Goal: Share content: Share content

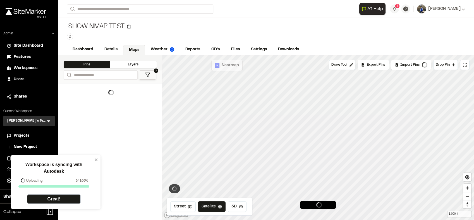
click at [28, 69] on span "Workspaces" at bounding box center [26, 68] width 24 height 6
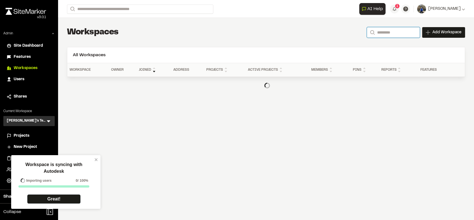
click at [390, 34] on input "Search" at bounding box center [393, 32] width 53 height 11
click at [384, 30] on input "****" at bounding box center [393, 32] width 53 height 11
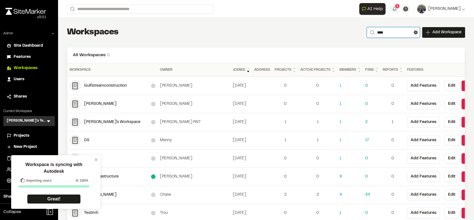
click at [375, 30] on input "****" at bounding box center [393, 32] width 53 height 11
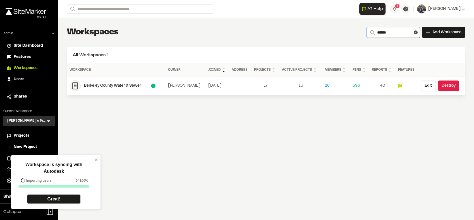
type input "******"
click at [132, 87] on div "Berkeley County Water & Sewer" at bounding box center [117, 86] width 67 height 6
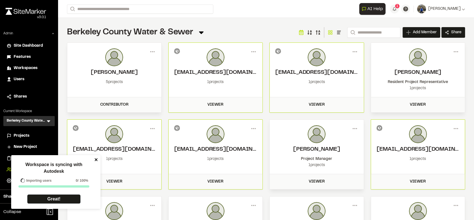
click at [94, 158] on icon "close" at bounding box center [96, 159] width 4 height 4
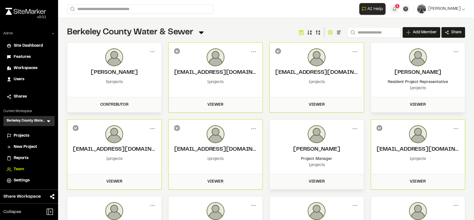
click at [25, 156] on span "Reports" at bounding box center [21, 158] width 15 height 6
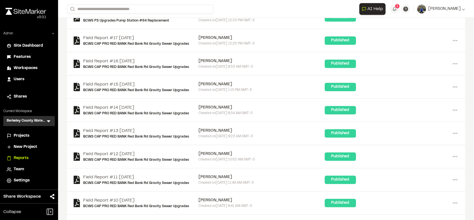
scroll to position [506, 0]
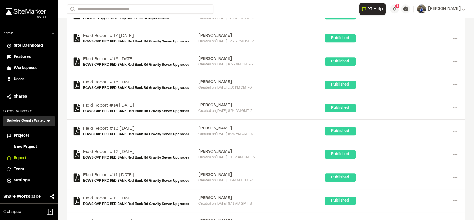
click at [24, 67] on span "Workspaces" at bounding box center [26, 68] width 24 height 6
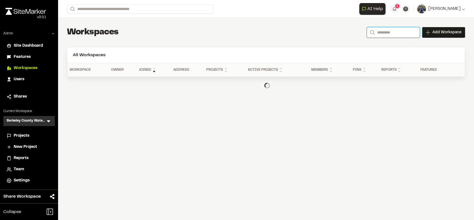
click at [379, 31] on input "Search" at bounding box center [393, 32] width 53 height 11
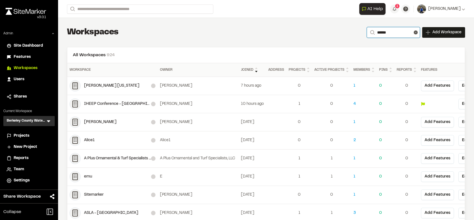
type input "********"
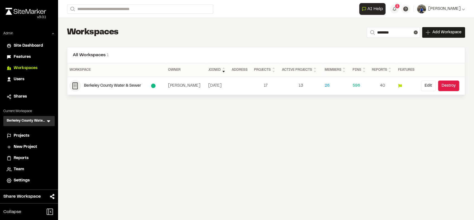
click at [426, 88] on button "Edit" at bounding box center [428, 85] width 15 height 11
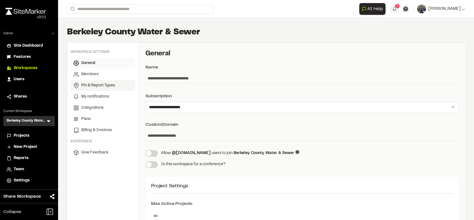
click at [100, 85] on span "Pin & Report Types" at bounding box center [98, 85] width 34 height 6
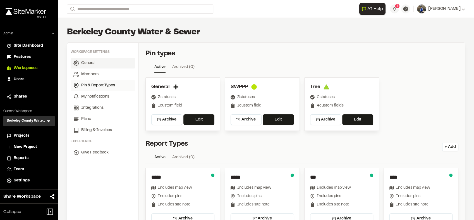
click at [98, 58] on link "General" at bounding box center [103, 63] width 64 height 11
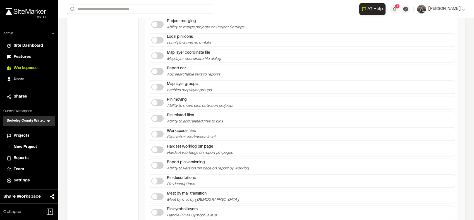
scroll to position [1102, 0]
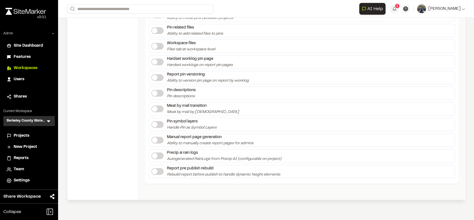
click at [158, 157] on label at bounding box center [157, 155] width 12 height 7
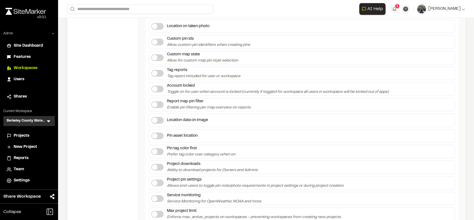
scroll to position [488, 0]
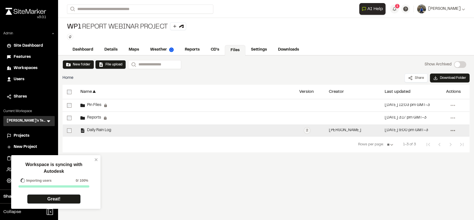
click at [452, 130] on circle at bounding box center [452, 130] width 1 height 1
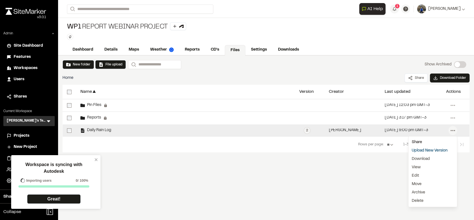
click at [431, 141] on div "Share" at bounding box center [432, 142] width 49 height 8
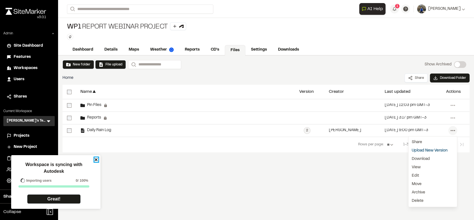
click at [94, 160] on icon "close" at bounding box center [96, 159] width 4 height 4
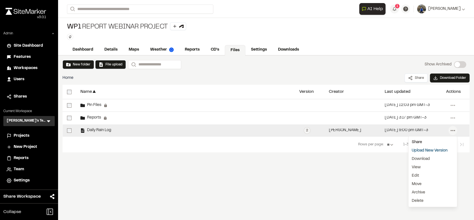
click at [415, 140] on div "Share" at bounding box center [432, 142] width 49 height 8
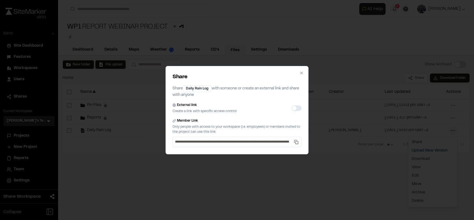
click at [293, 108] on button "External link" at bounding box center [296, 108] width 10 height 6
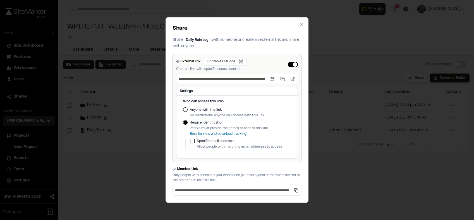
click at [187, 108] on button "Anyone with the link" at bounding box center [185, 109] width 4 height 4
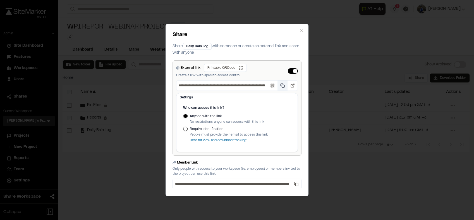
click at [284, 85] on button "Copy public link" at bounding box center [282, 85] width 10 height 10
click at [301, 30] on icon "button" at bounding box center [301, 30] width 4 height 4
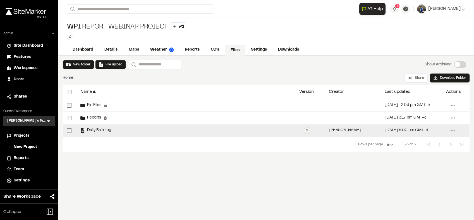
click at [103, 129] on span "Daily Rain Log" at bounding box center [98, 130] width 26 height 4
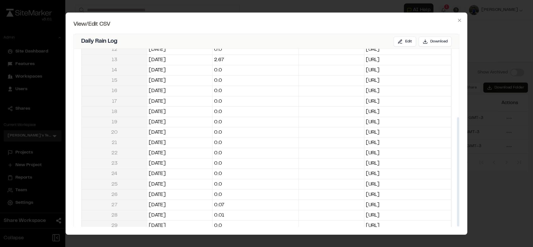
scroll to position [130, 0]
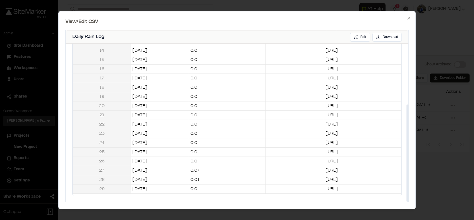
click at [42, 87] on div at bounding box center [237, 110] width 474 height 220
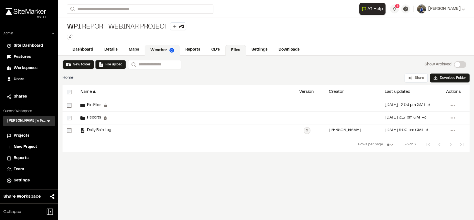
click at [166, 47] on link "Weather" at bounding box center [162, 50] width 35 height 11
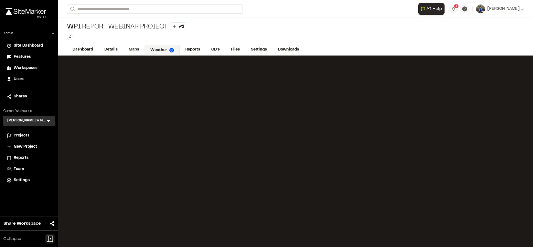
click at [50, 219] on icon at bounding box center [50, 239] width 10 height 10
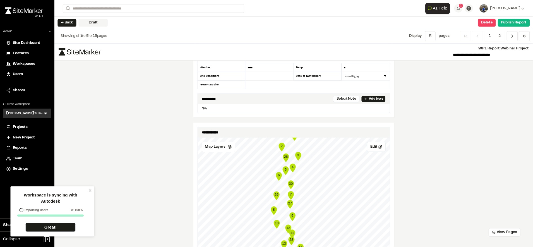
scroll to position [50, 0]
